Goal: Transaction & Acquisition: Book appointment/travel/reservation

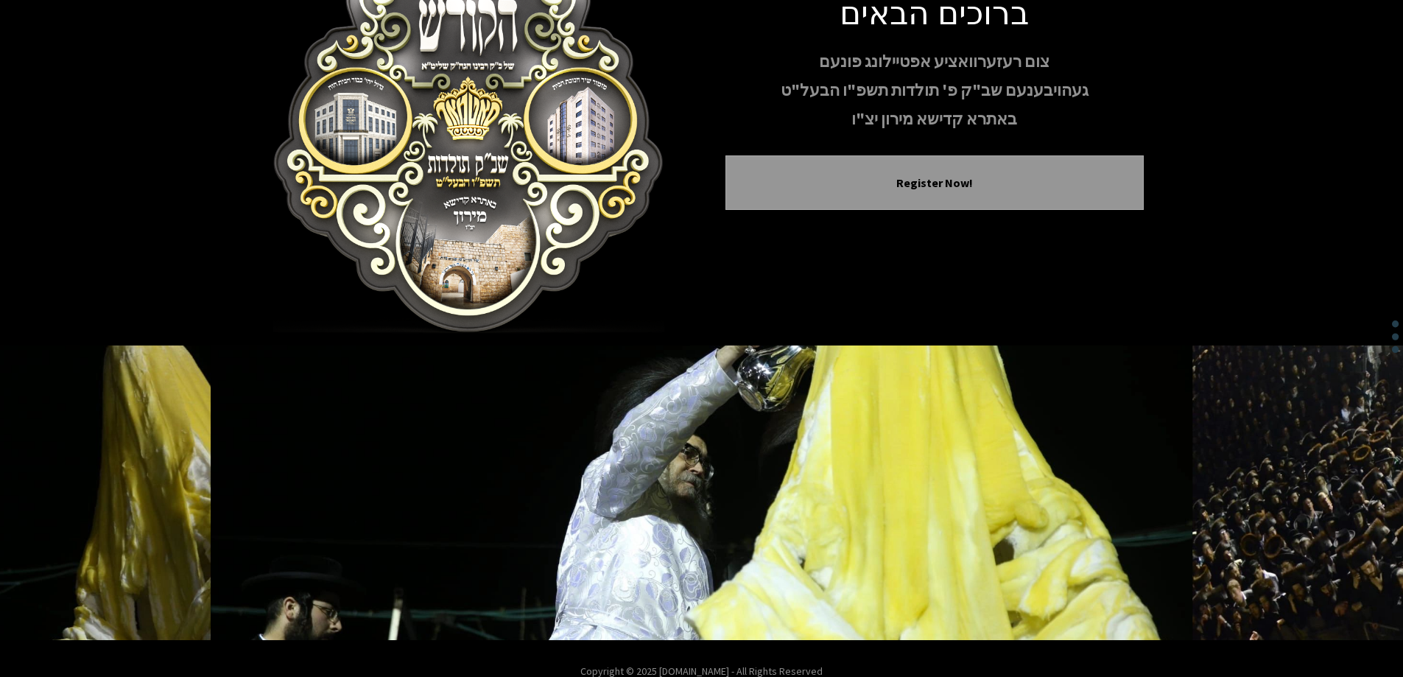
scroll to position [146, 0]
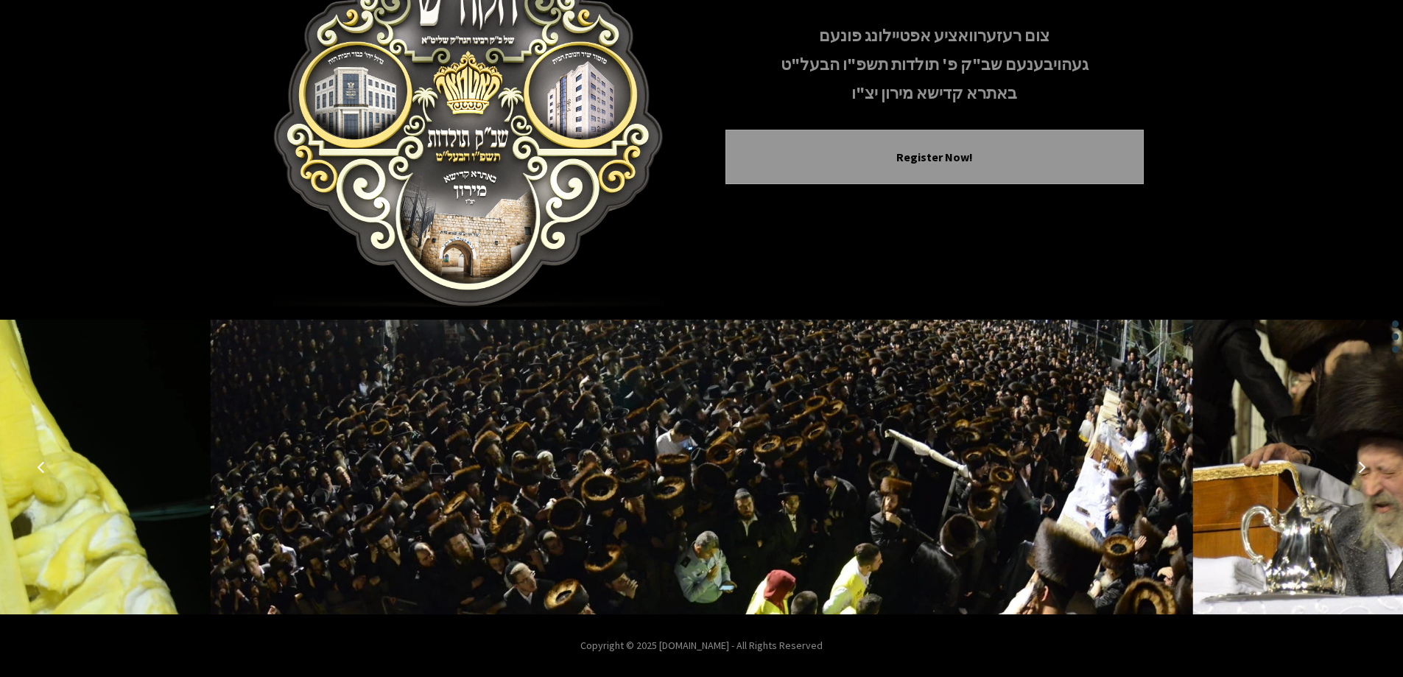
click at [977, 503] on img at bounding box center [702, 467] width 982 height 295
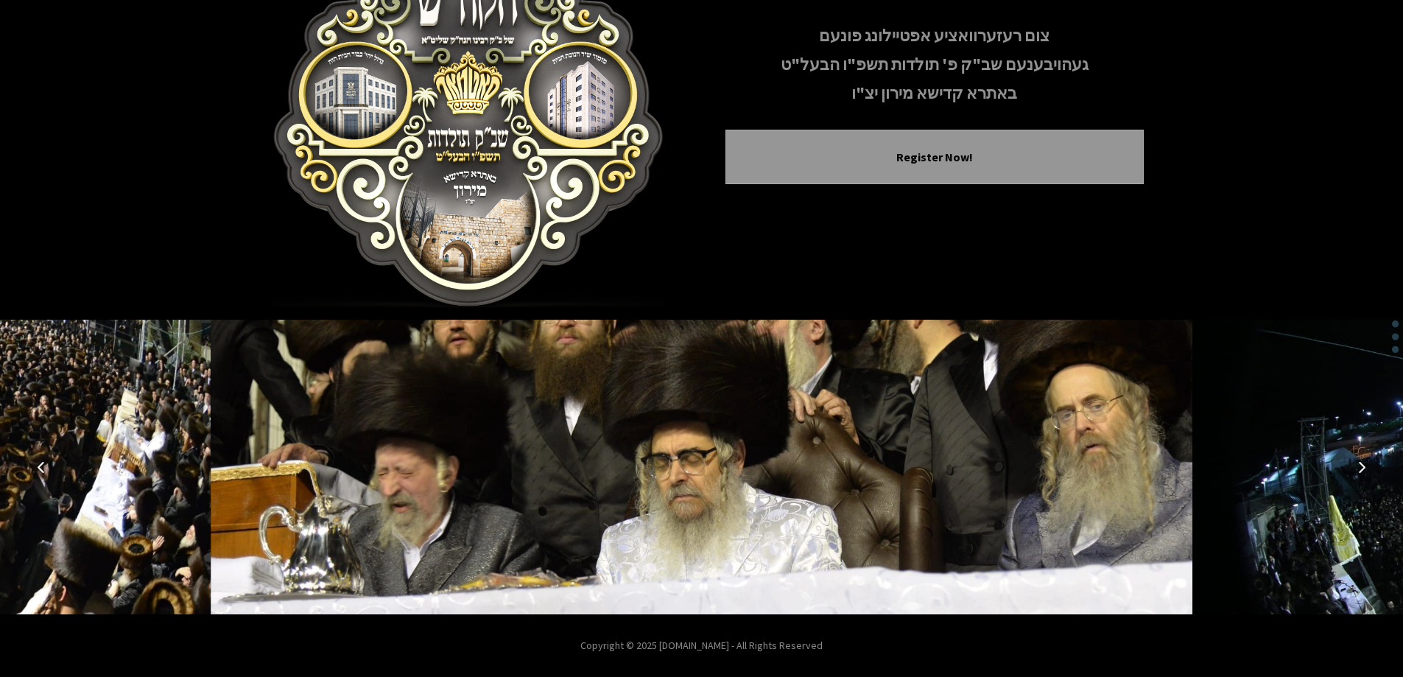
click at [1358, 468] on icon "Next image" at bounding box center [1362, 467] width 12 height 12
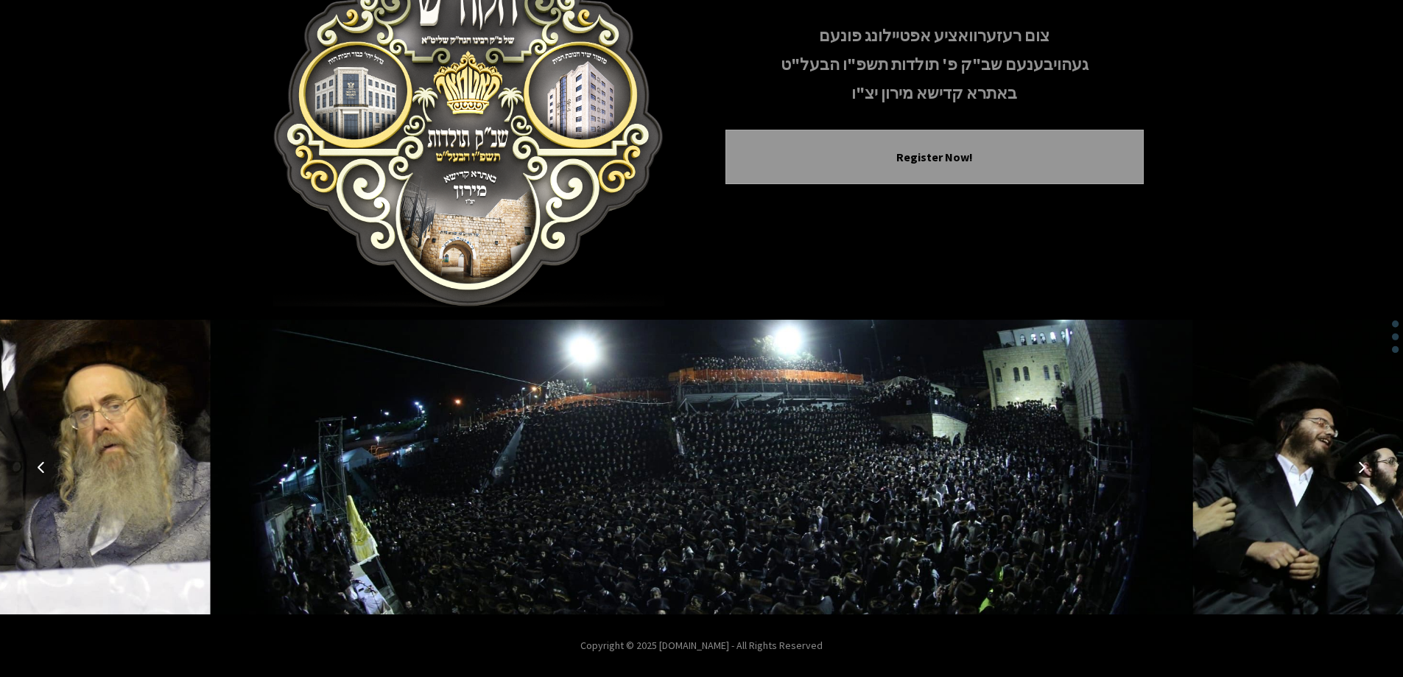
click at [1358, 468] on icon "Next image" at bounding box center [1362, 467] width 12 height 12
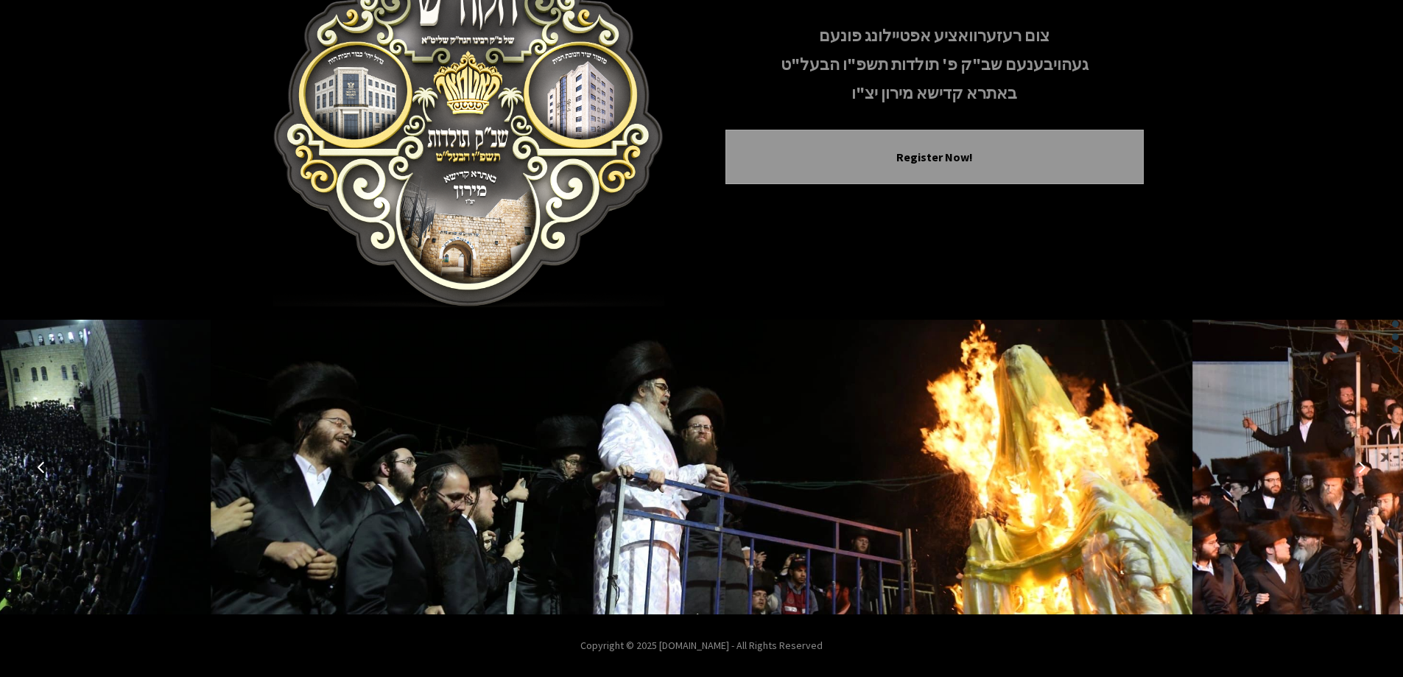
click at [1358, 467] on icon "Next image" at bounding box center [1362, 467] width 12 height 12
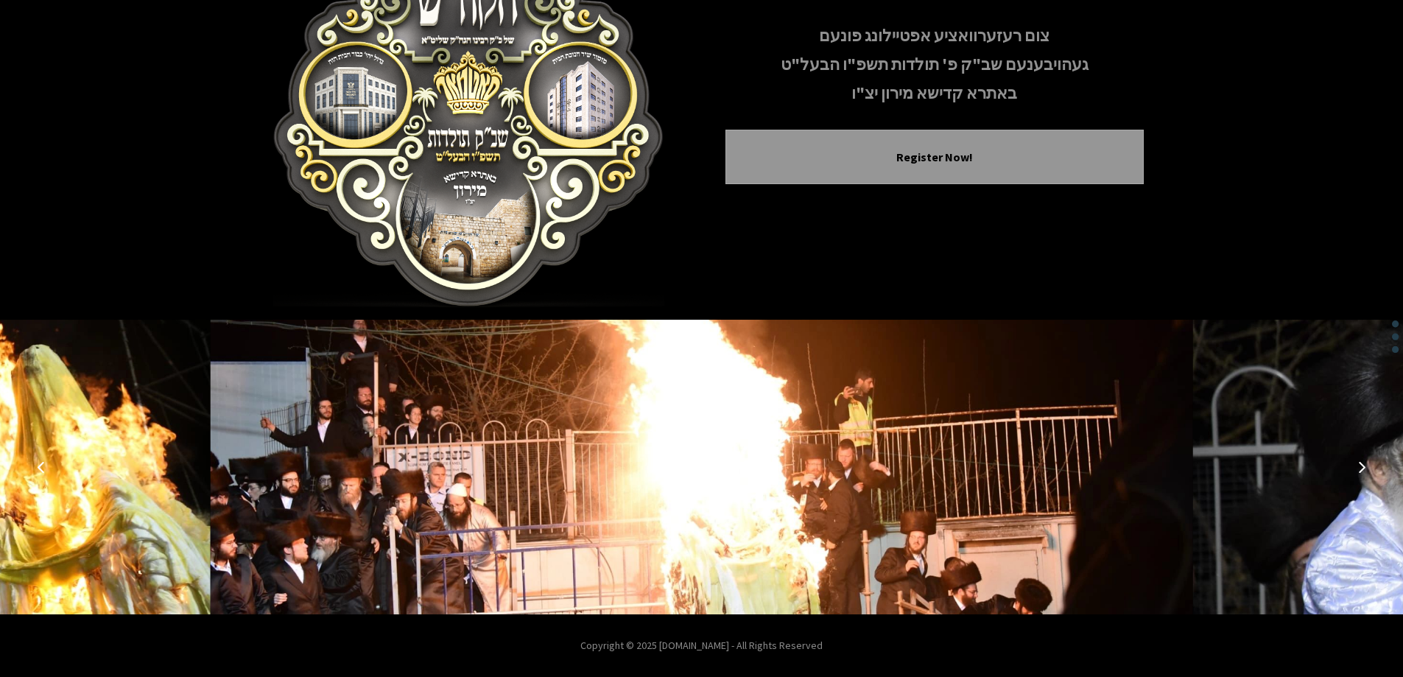
click at [1358, 467] on icon "Next image" at bounding box center [1362, 467] width 12 height 12
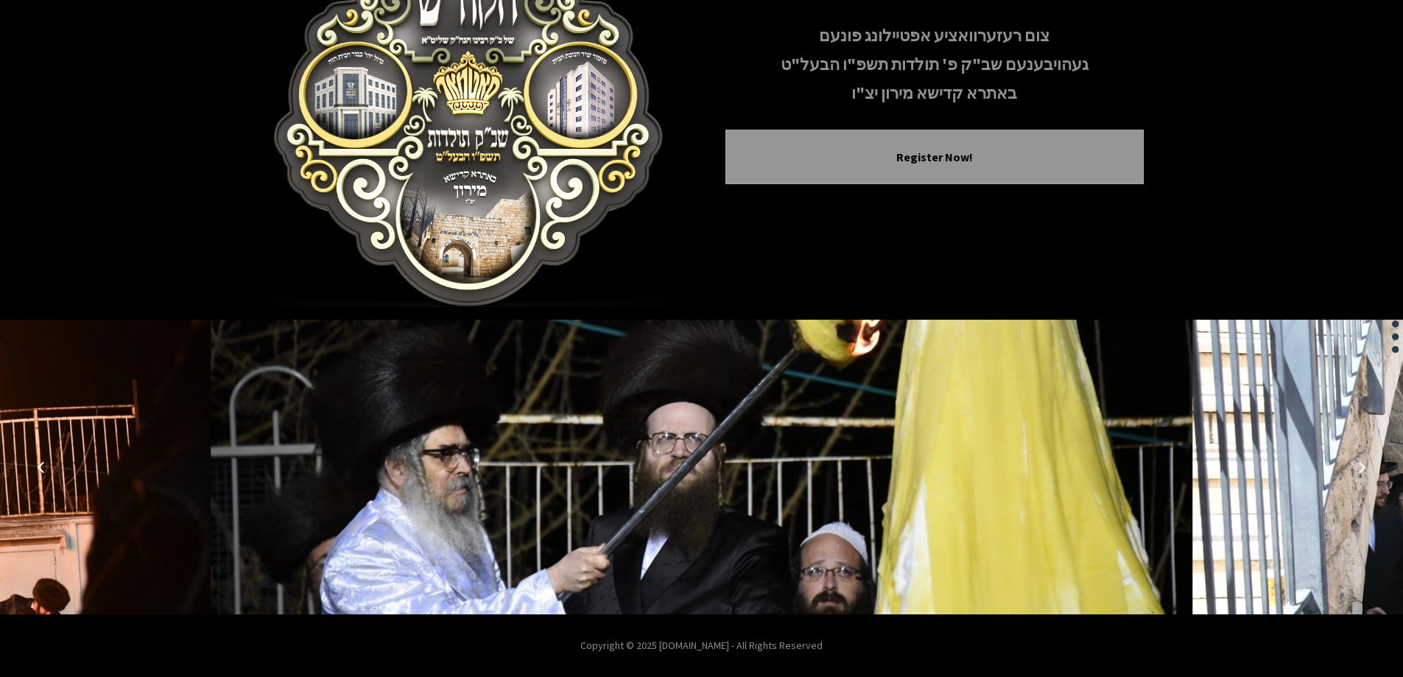
click at [1358, 467] on icon "Next image" at bounding box center [1362, 467] width 12 height 12
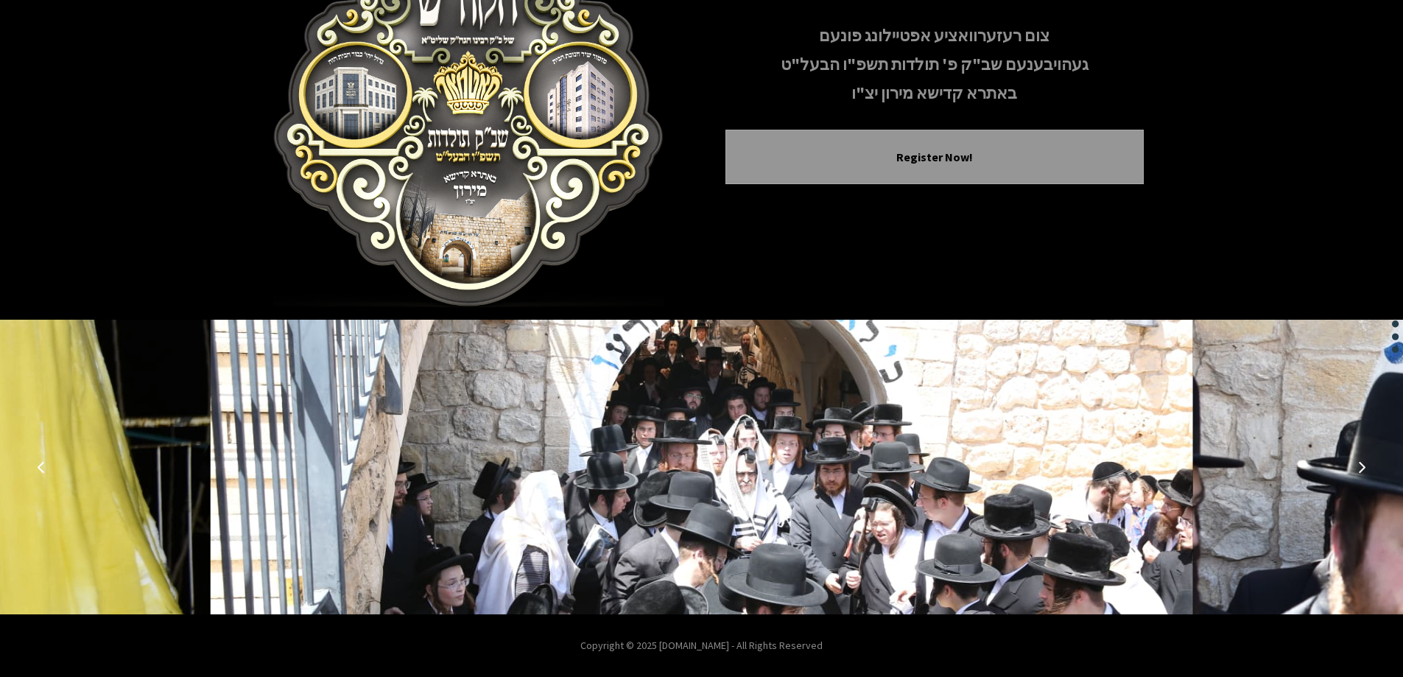
click at [1358, 467] on icon "Next image" at bounding box center [1362, 467] width 12 height 12
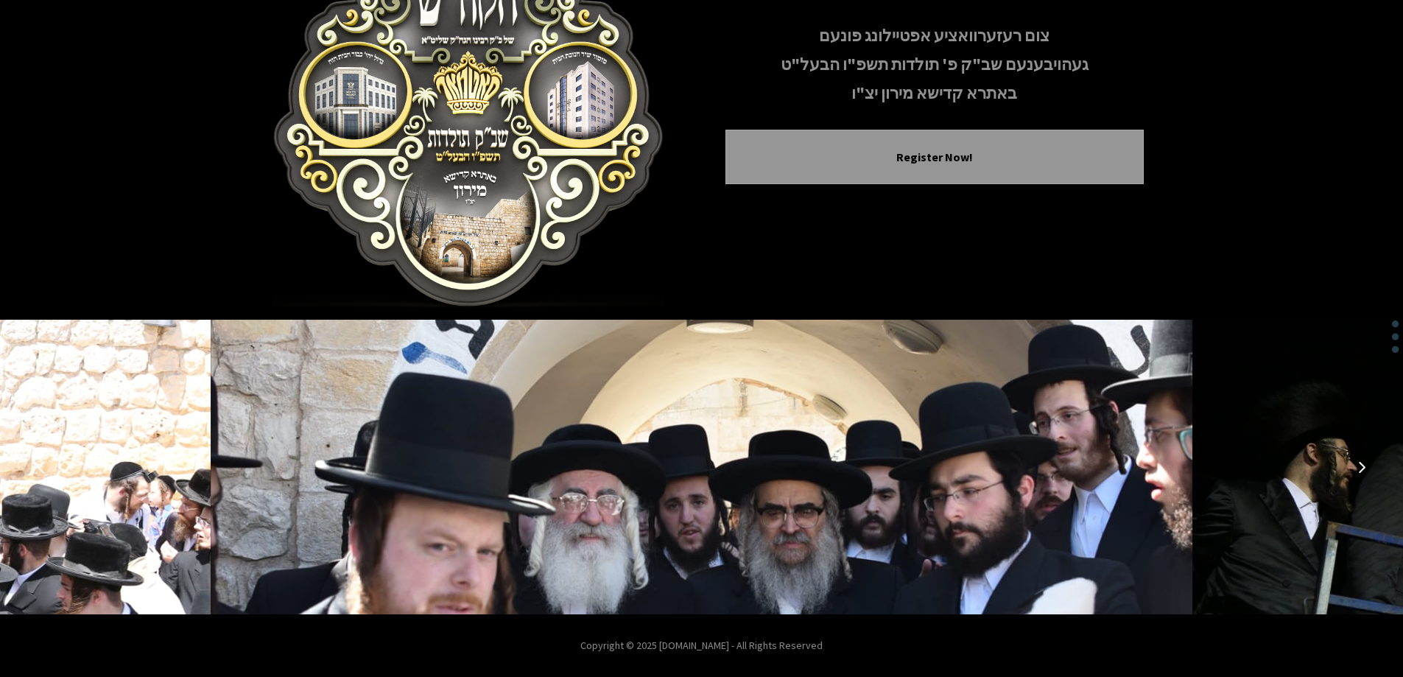
click at [1358, 467] on icon "Next image" at bounding box center [1362, 467] width 12 height 12
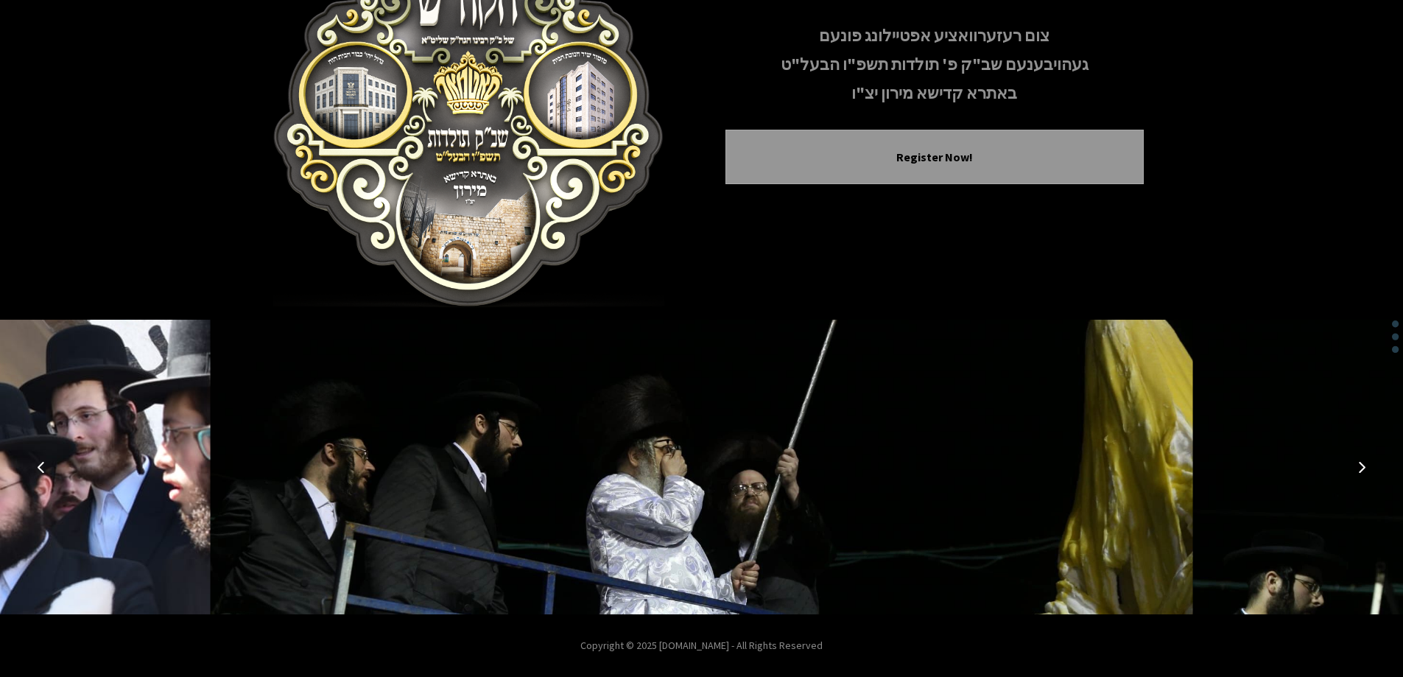
click at [1358, 467] on icon "Next image" at bounding box center [1362, 467] width 12 height 12
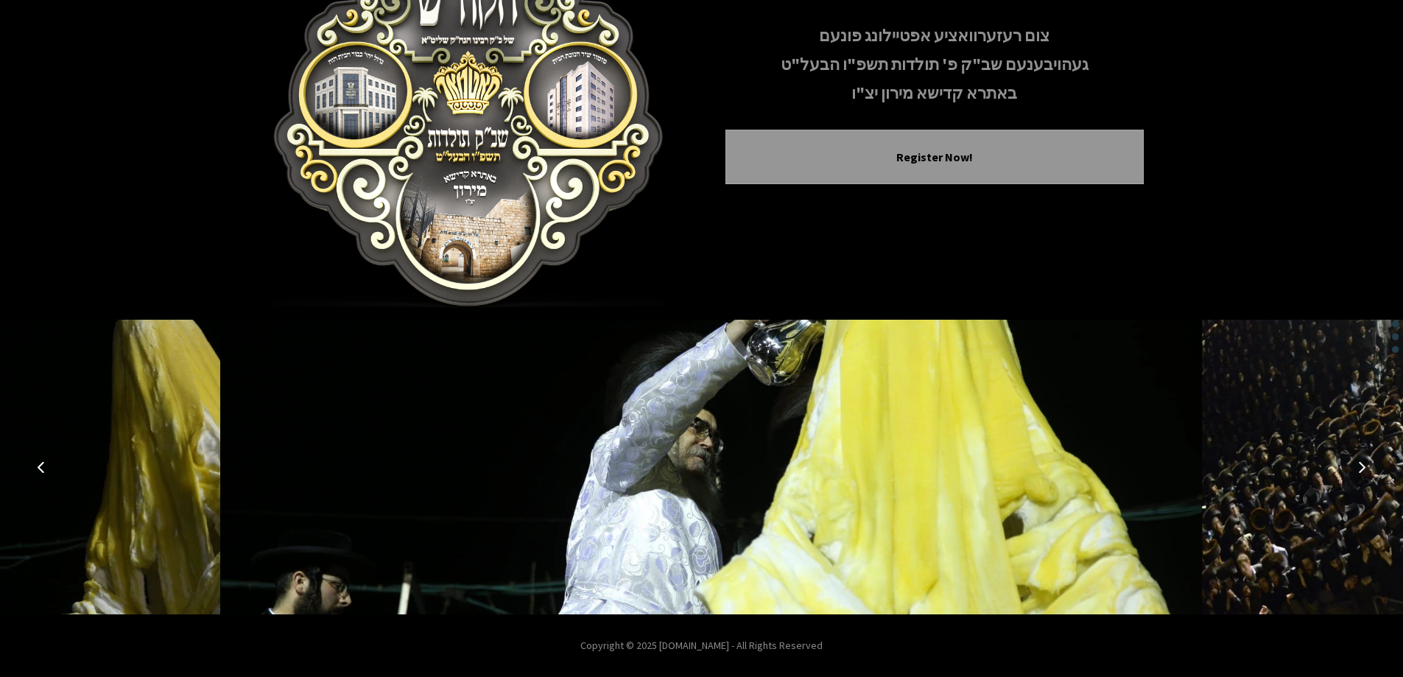
click at [1358, 467] on icon "Next image" at bounding box center [1362, 467] width 12 height 12
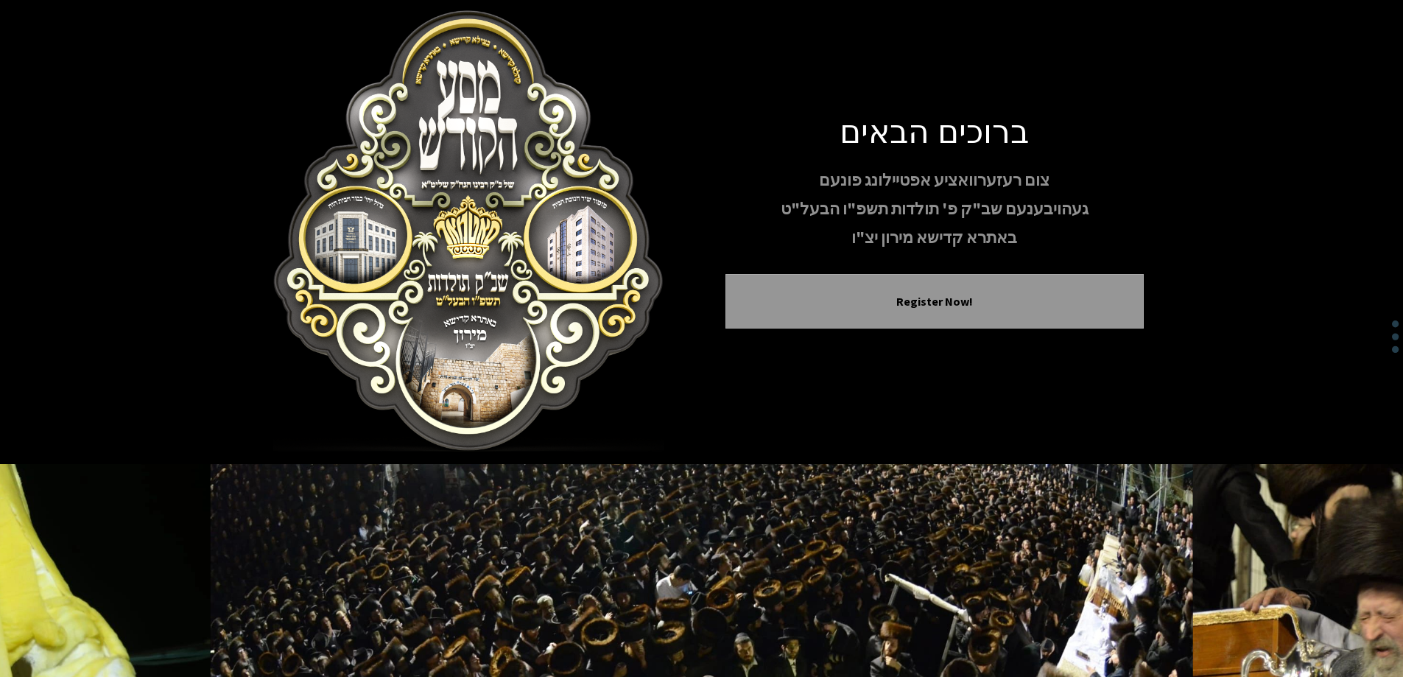
scroll to position [0, 0]
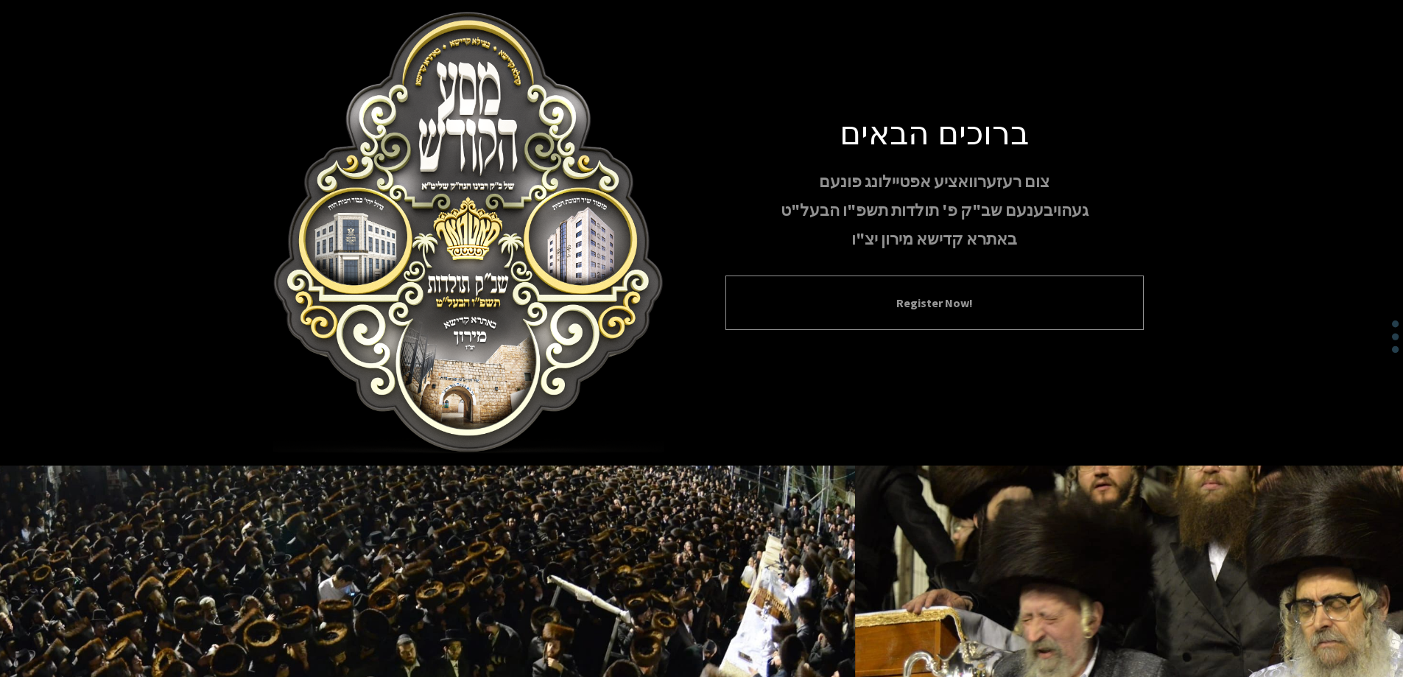
click at [865, 301] on button "Register Now!" at bounding box center [934, 303] width 381 height 18
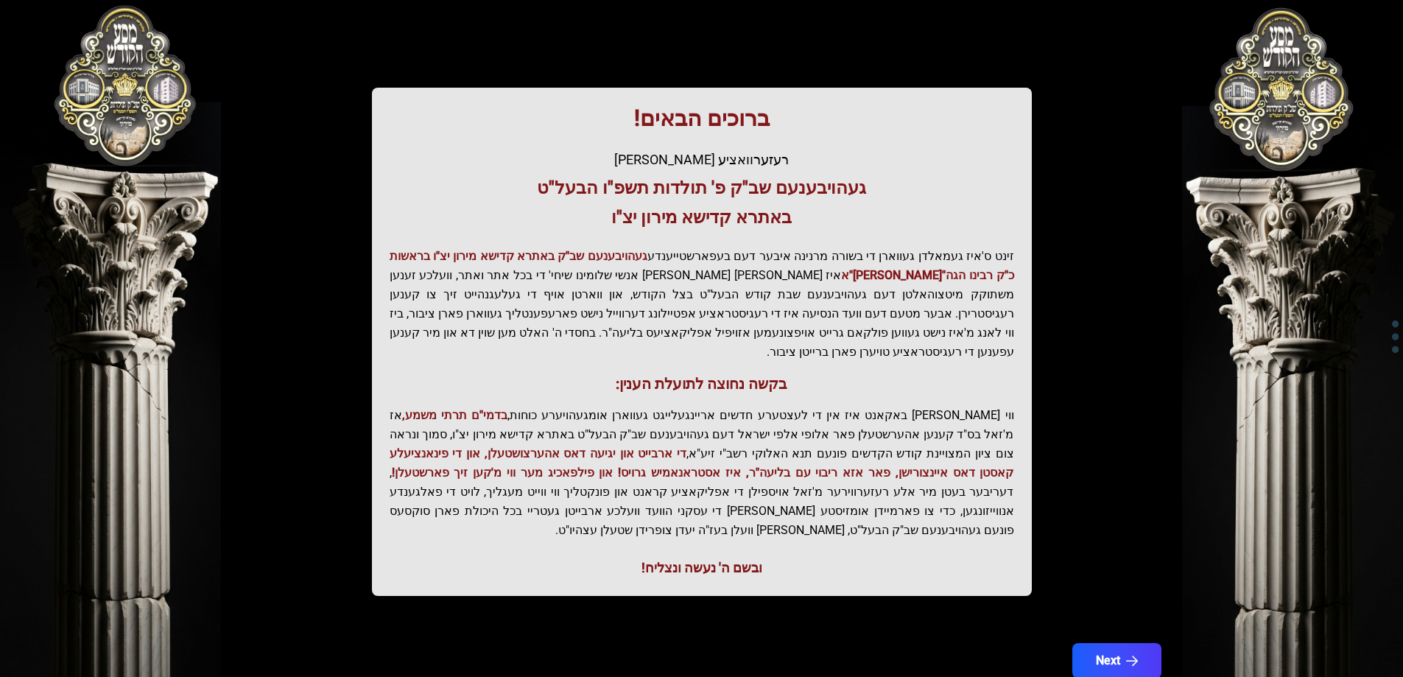
scroll to position [176, 0]
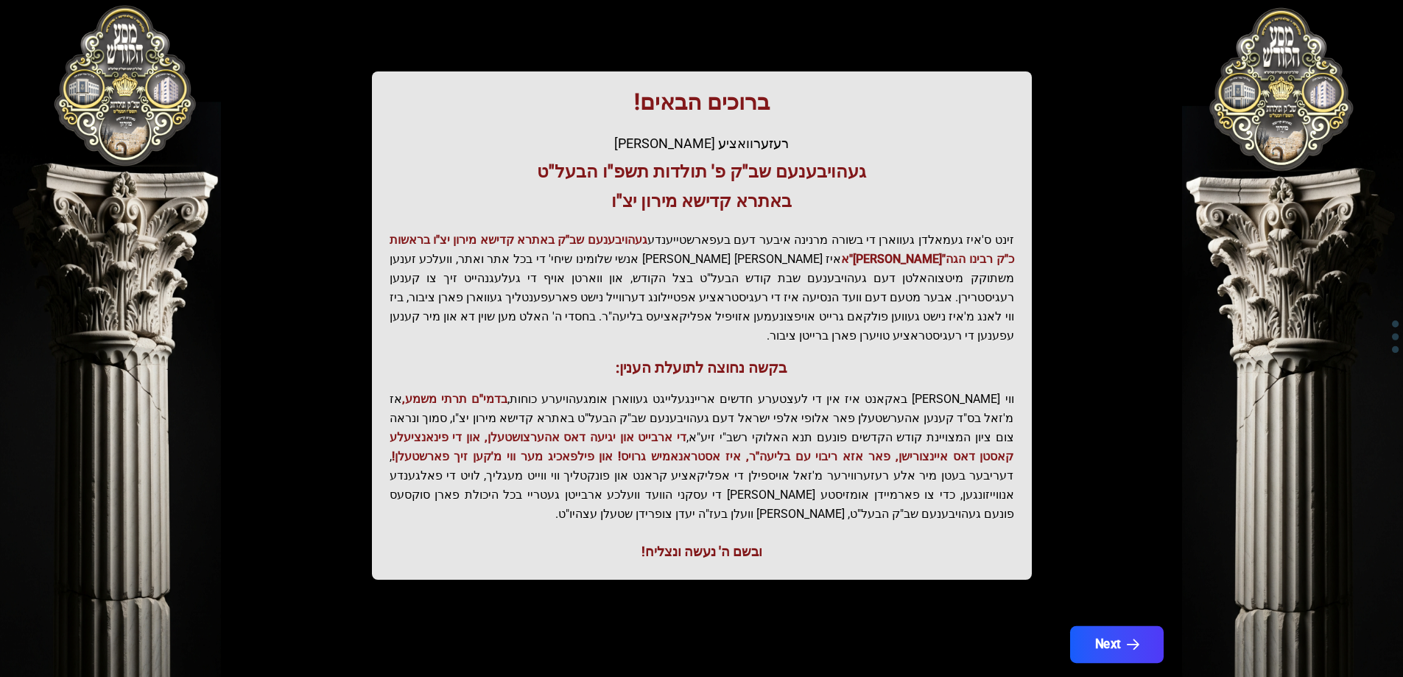
click at [1116, 626] on button "Next" at bounding box center [1116, 644] width 94 height 37
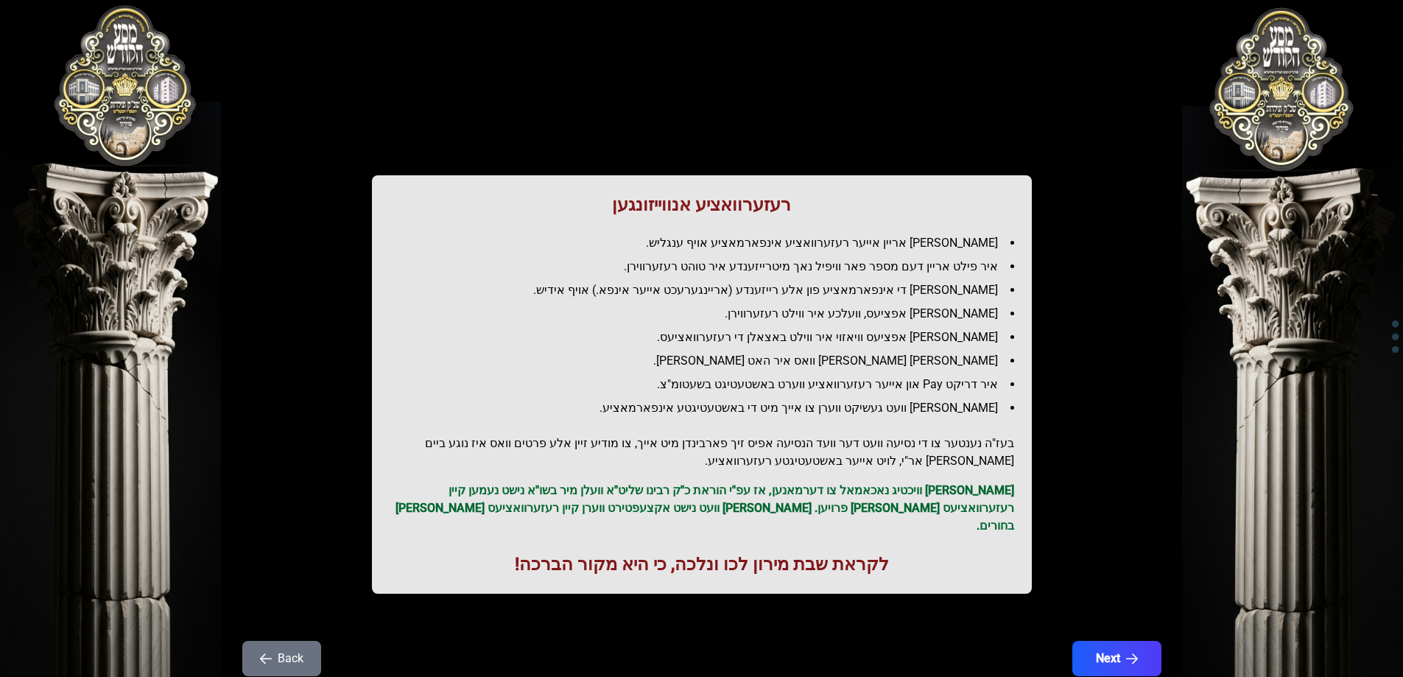
scroll to position [0, 0]
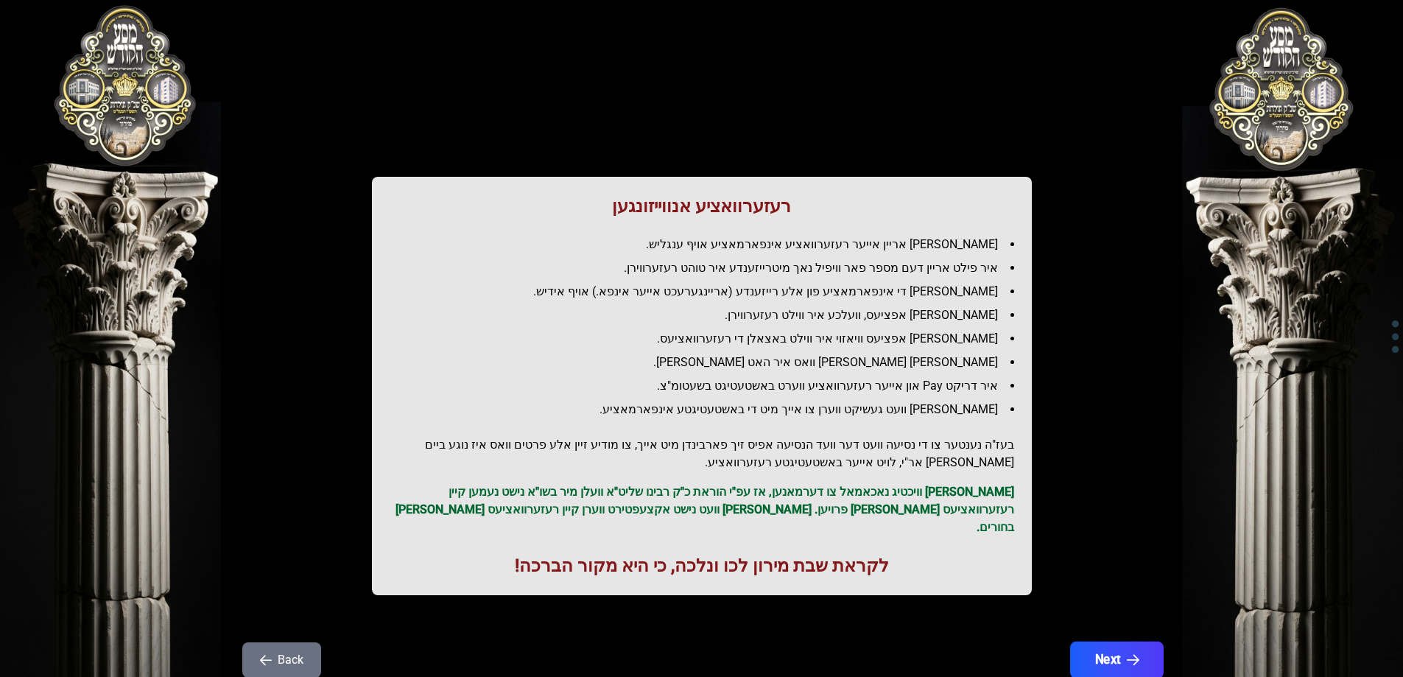
click at [1160, 643] on button "Next" at bounding box center [1116, 659] width 94 height 37
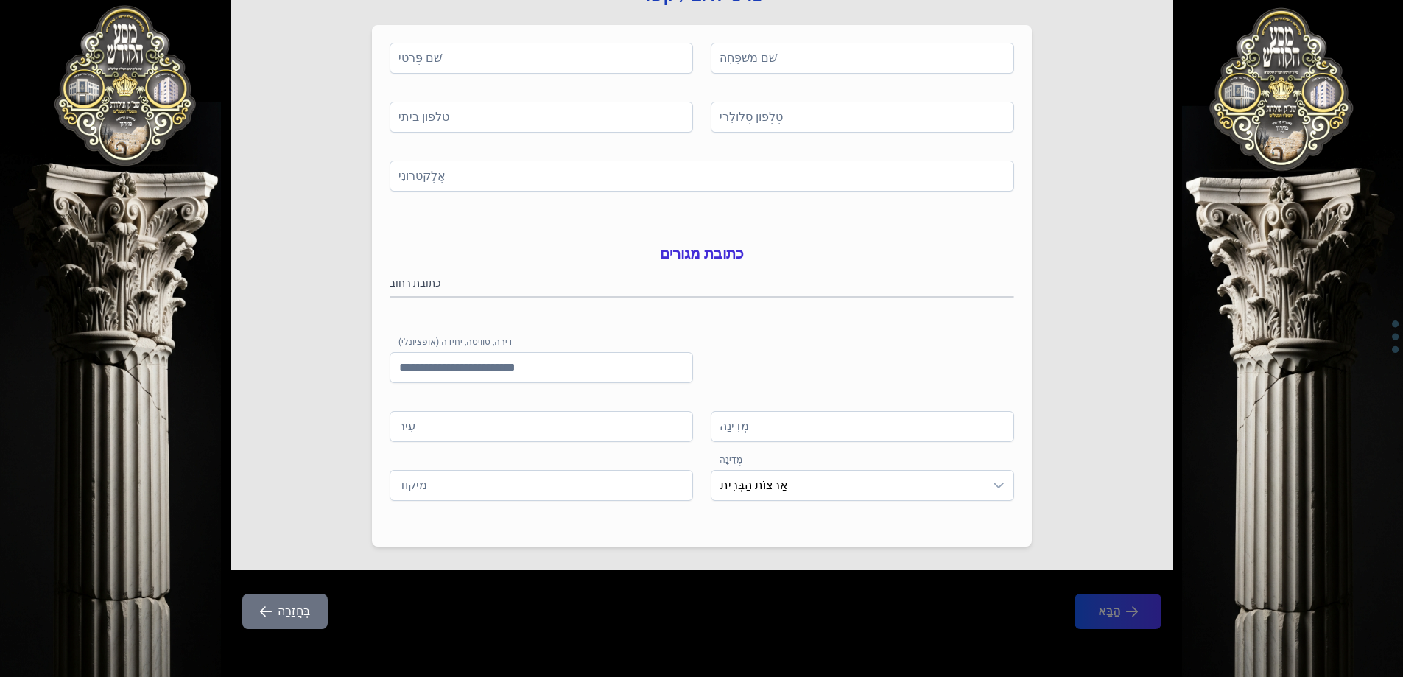
scroll to position [221, 0]
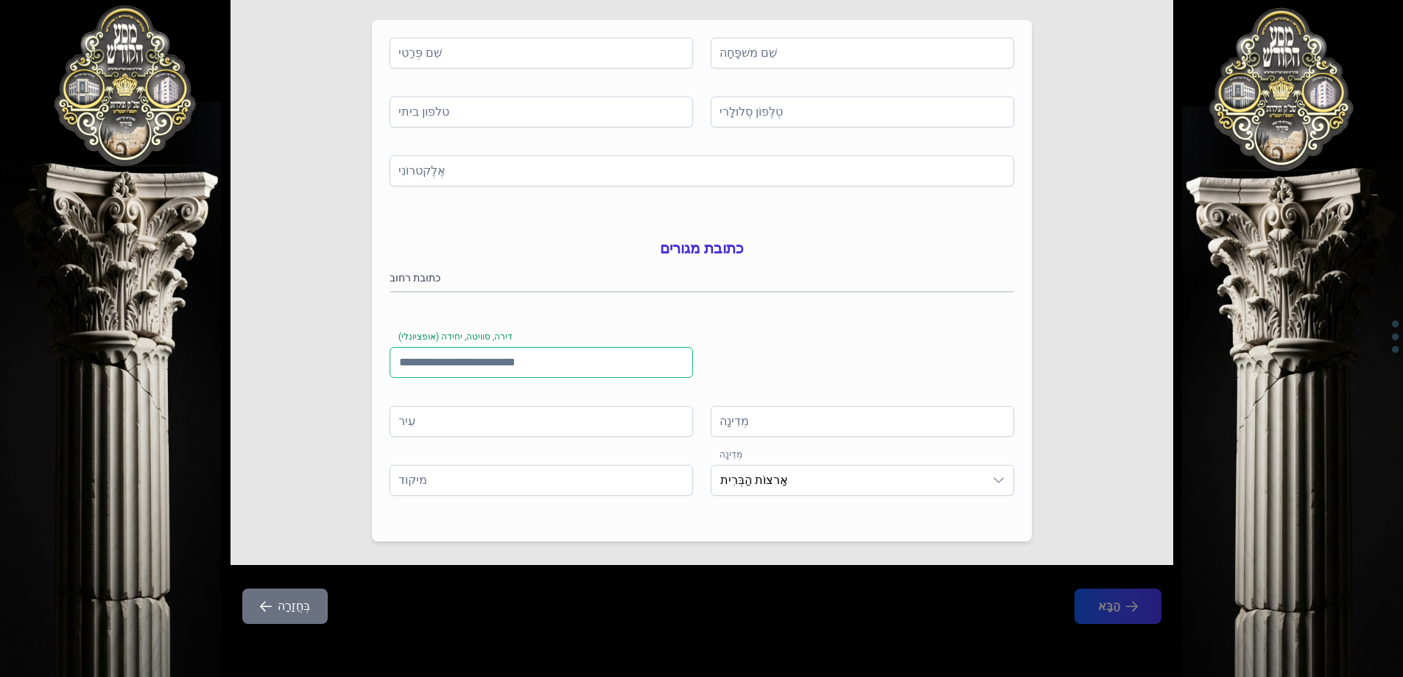
click at [567, 377] on input "דירה, סוויטה, יחידה (אופציונלי)" at bounding box center [541, 362] width 303 height 31
click at [800, 479] on span "אַרצוֹת הַבְּרִית" at bounding box center [847, 479] width 272 height 29
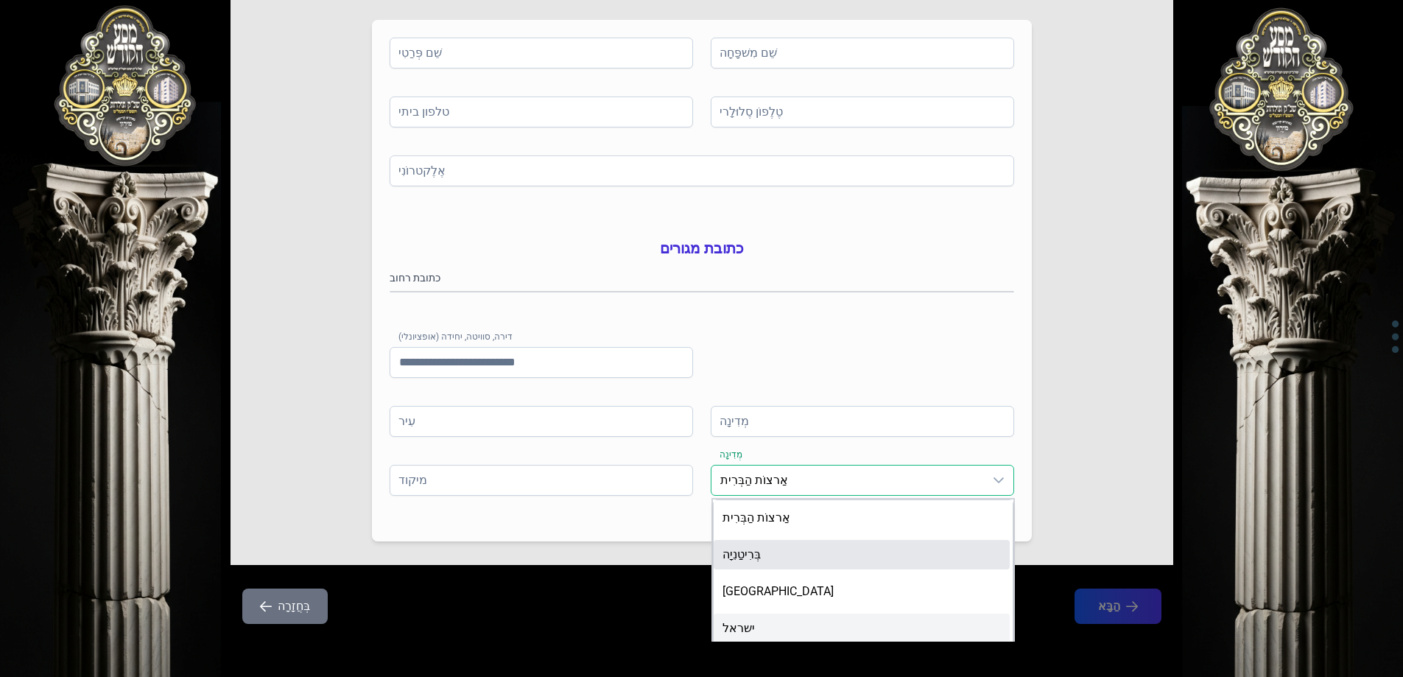
scroll to position [1, 0]
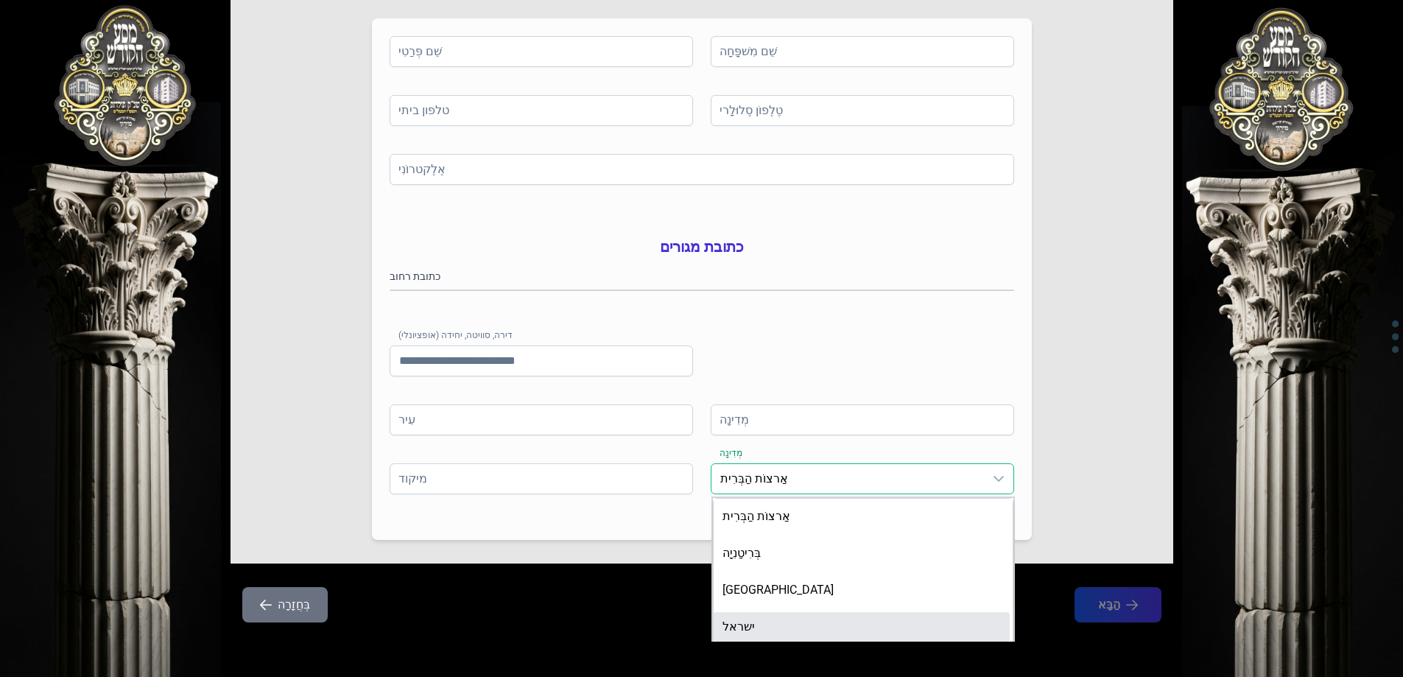
click at [767, 636] on li "ישראל" at bounding box center [861, 626] width 296 height 29
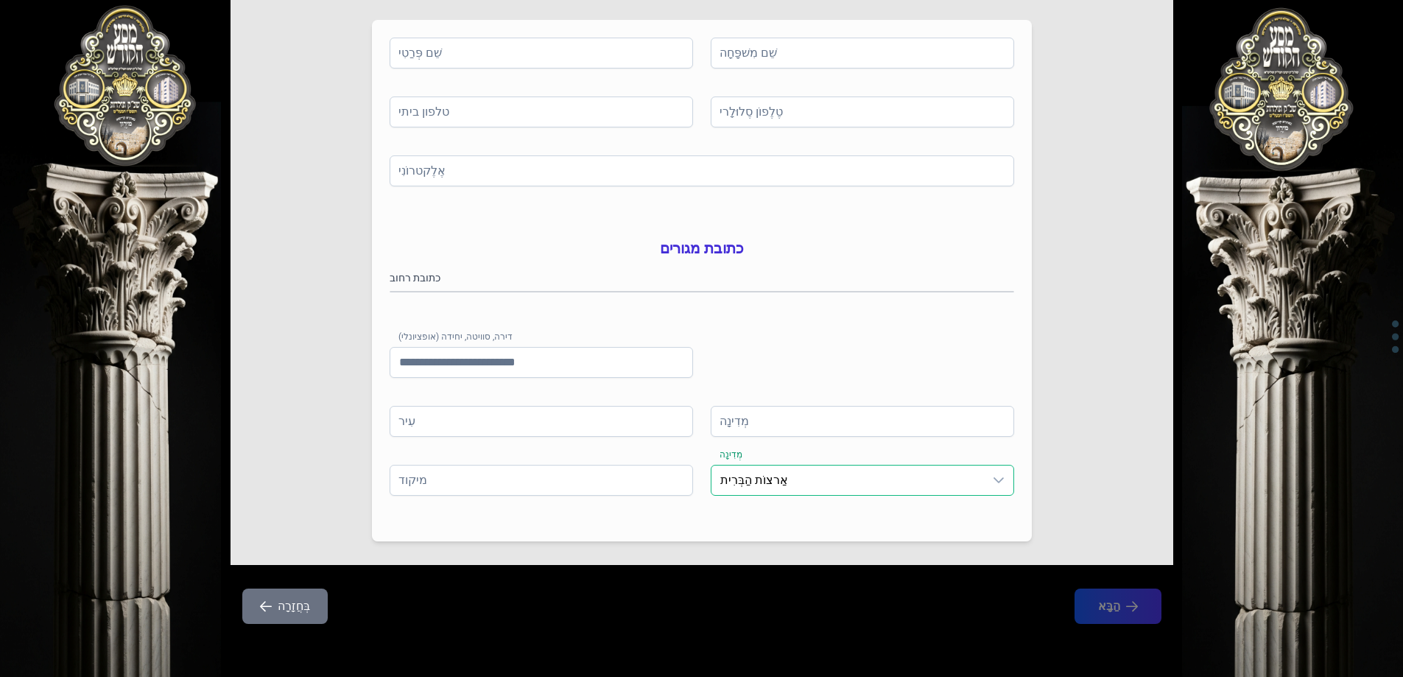
click at [789, 491] on span "אַרצוֹת הַבְּרִית" at bounding box center [847, 479] width 272 height 29
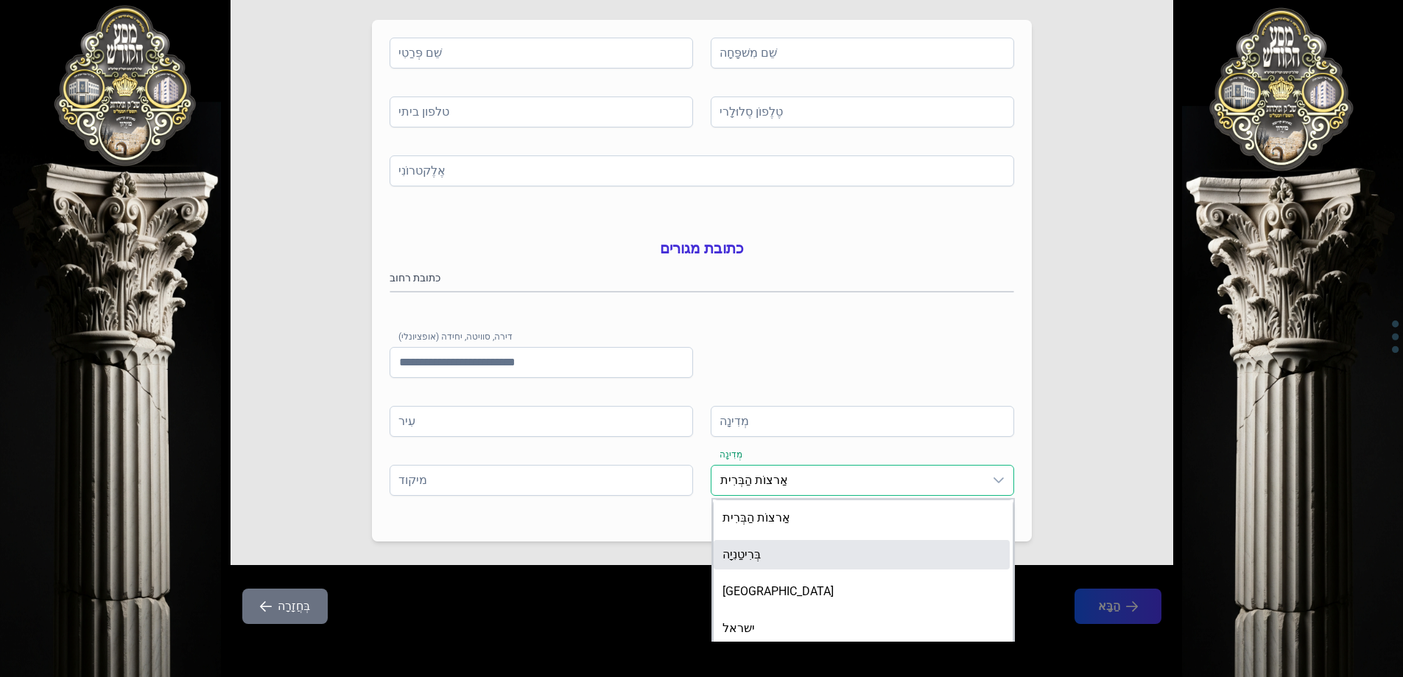
click at [777, 567] on li "בְּרִיטַנִיָה" at bounding box center [861, 554] width 296 height 29
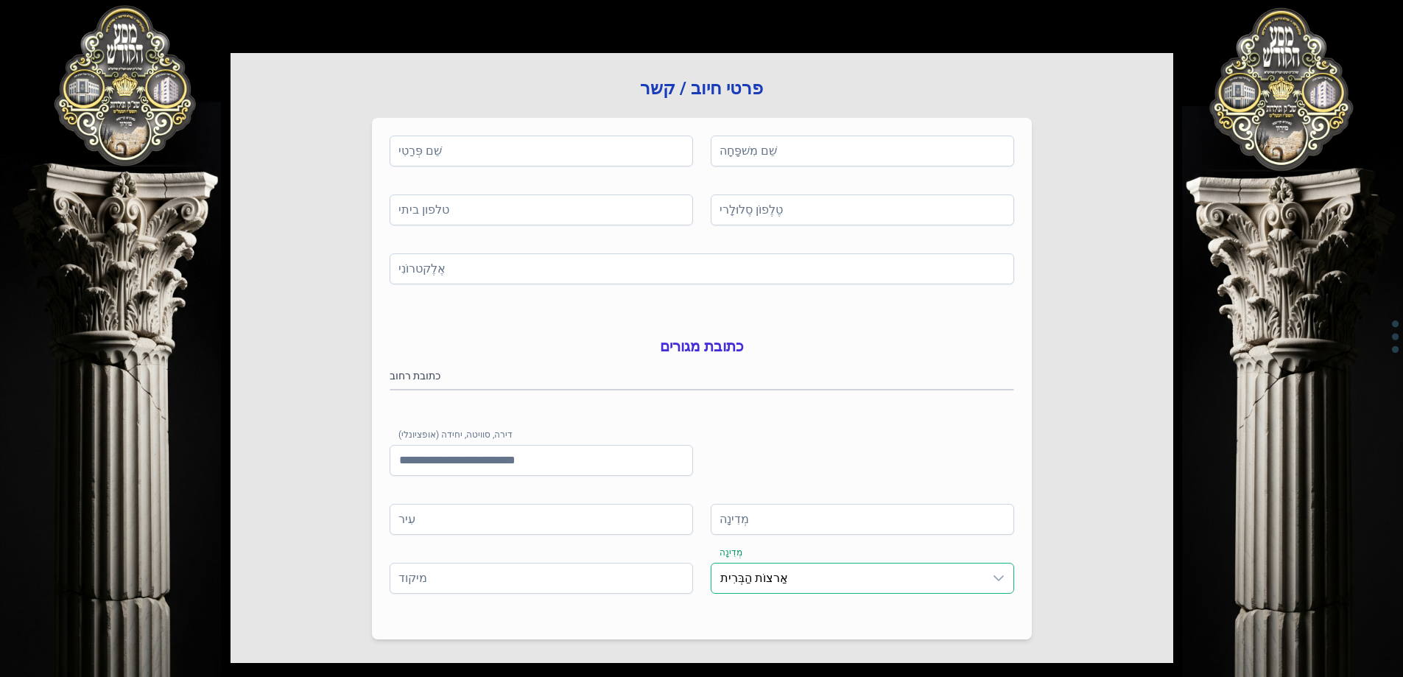
scroll to position [0, 0]
